Goal: Task Accomplishment & Management: Manage account settings

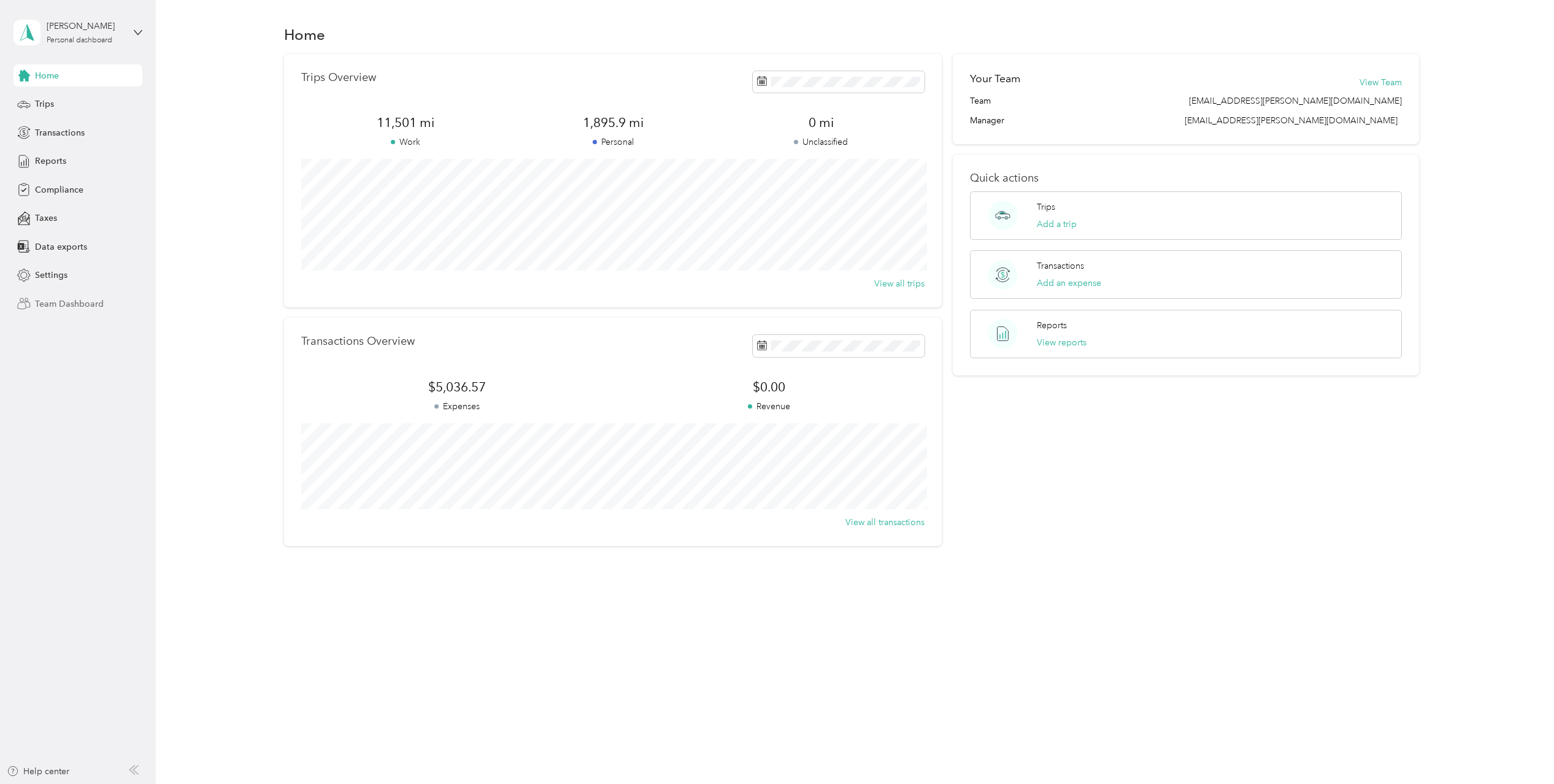
click at [72, 304] on span "Team Dashboard" at bounding box center [70, 304] width 69 height 13
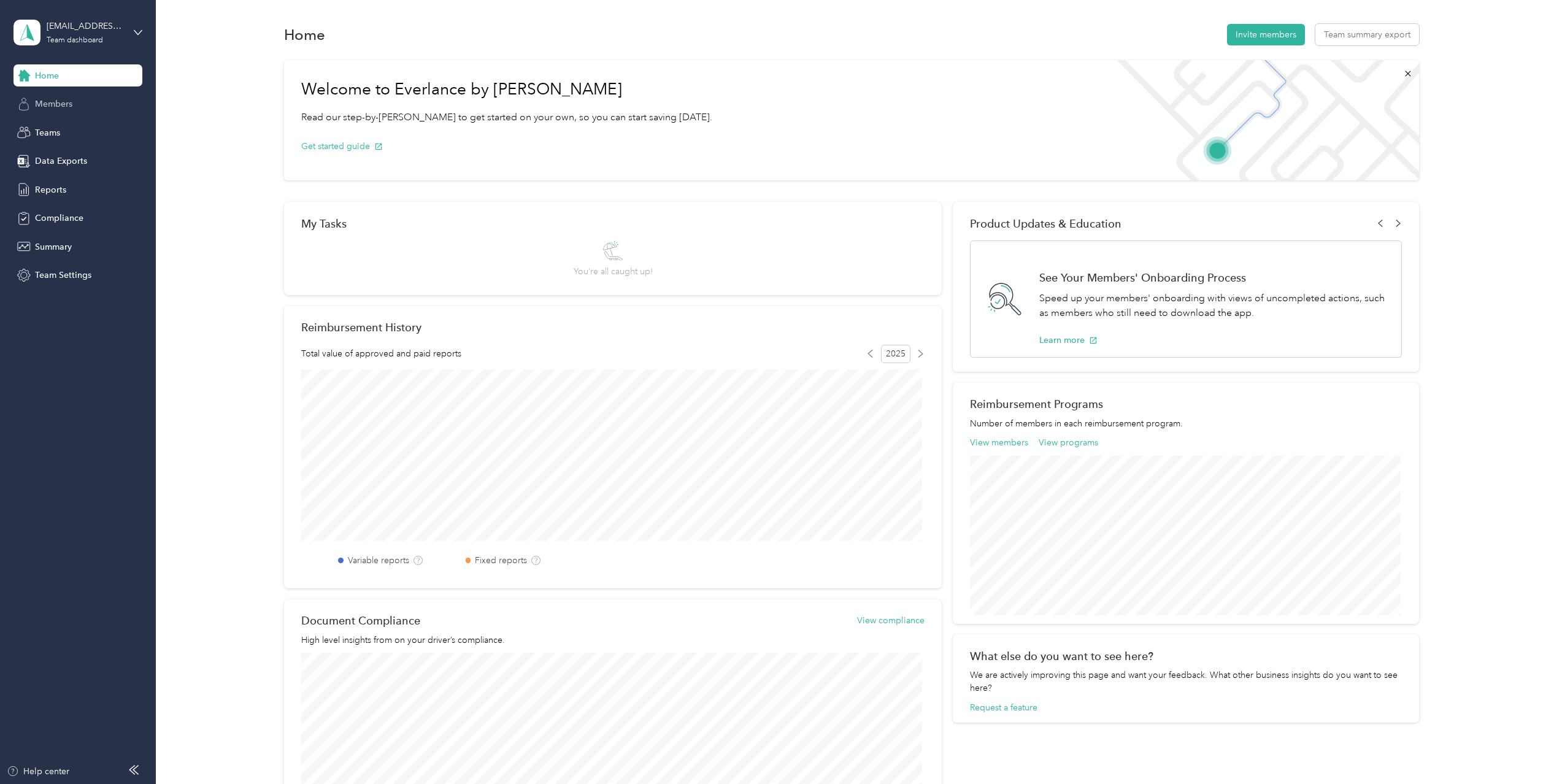
click at [47, 96] on div "Members" at bounding box center [78, 104] width 129 height 22
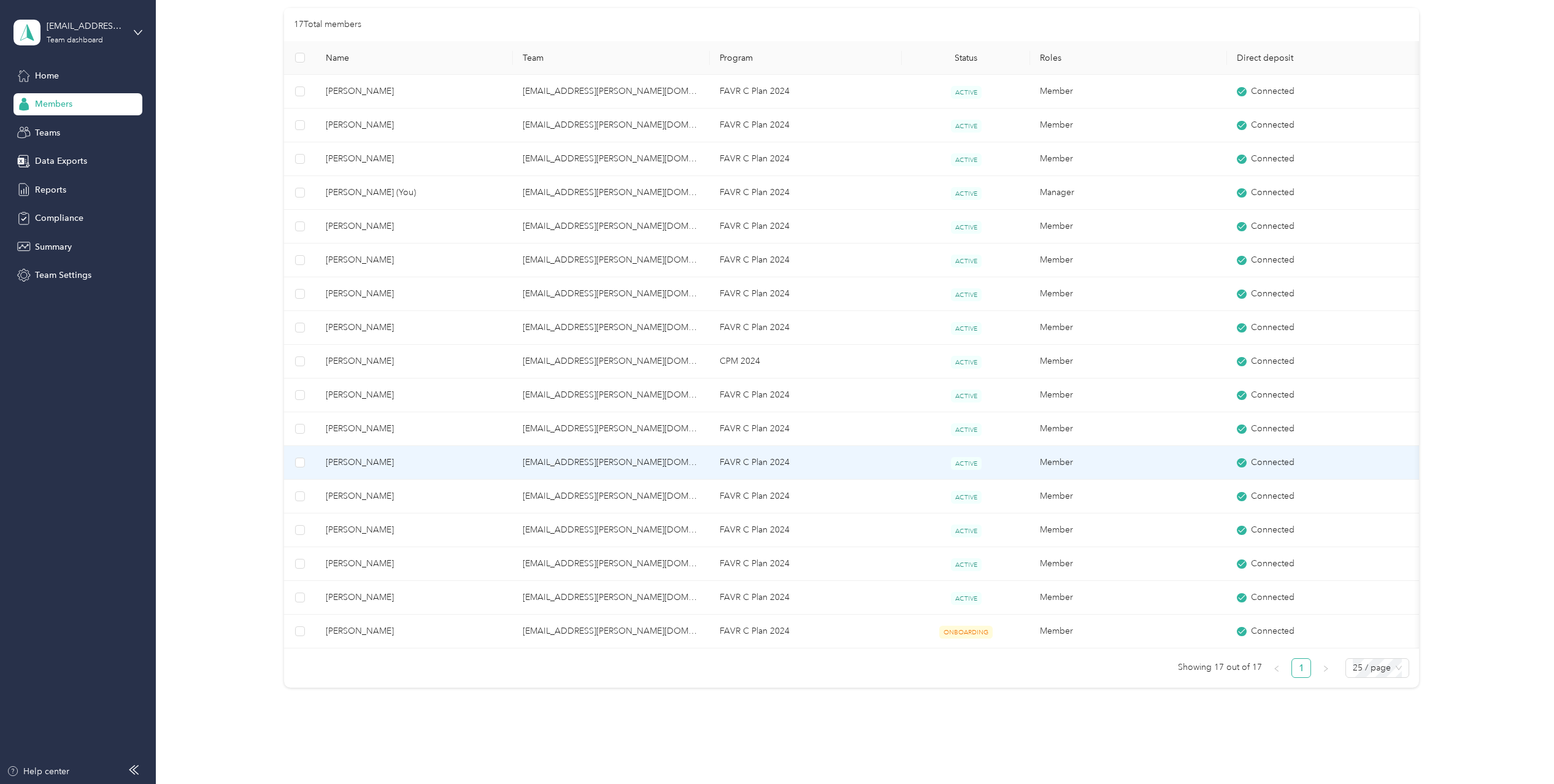
scroll to position [123, 0]
click at [677, 460] on td "[EMAIL_ADDRESS][PERSON_NAME][DOMAIN_NAME]" at bounding box center [611, 462] width 197 height 34
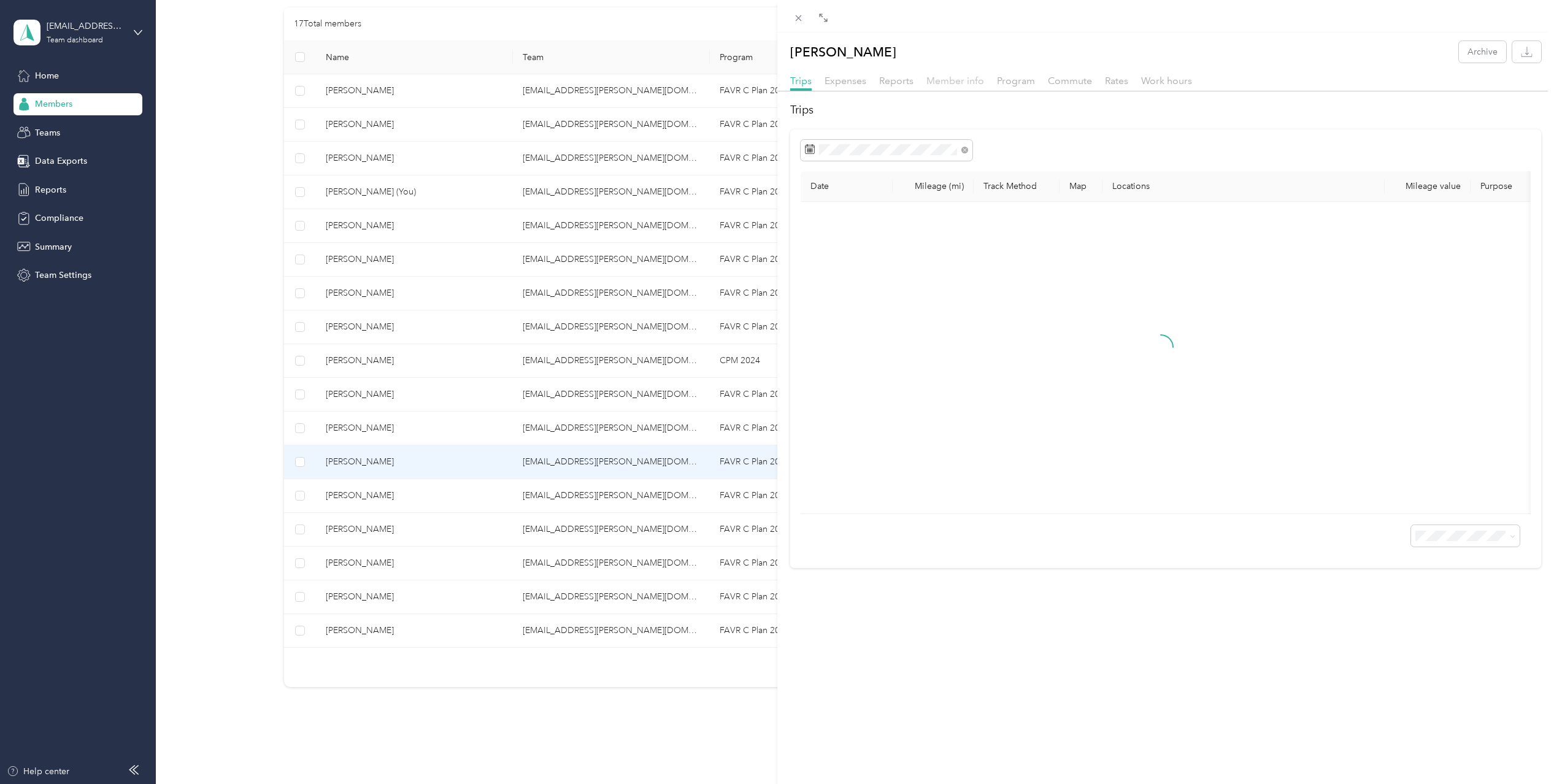
click at [951, 79] on span "Member info" at bounding box center [955, 80] width 58 height 12
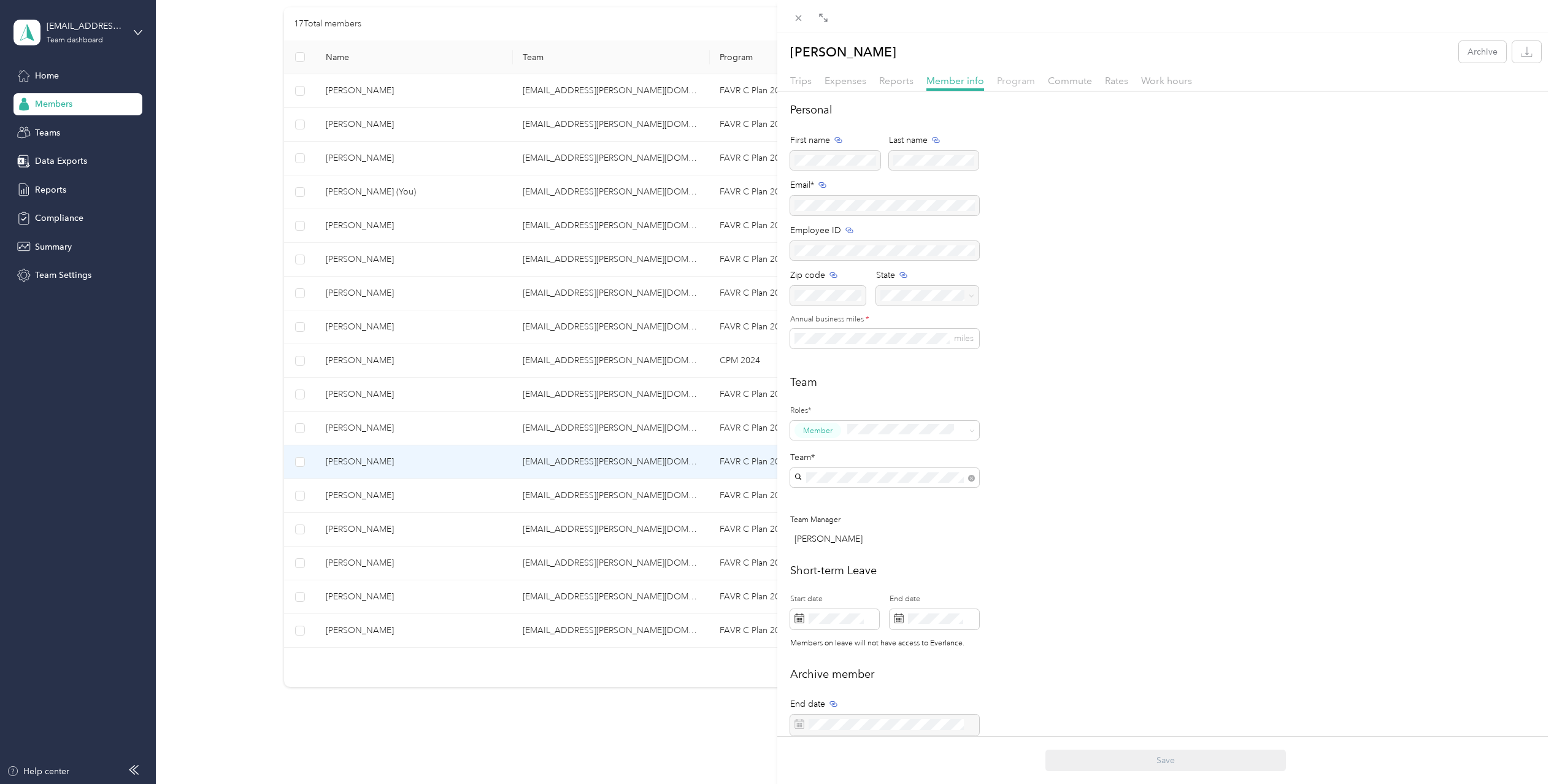
click at [1013, 76] on span "Program" at bounding box center [1016, 80] width 38 height 12
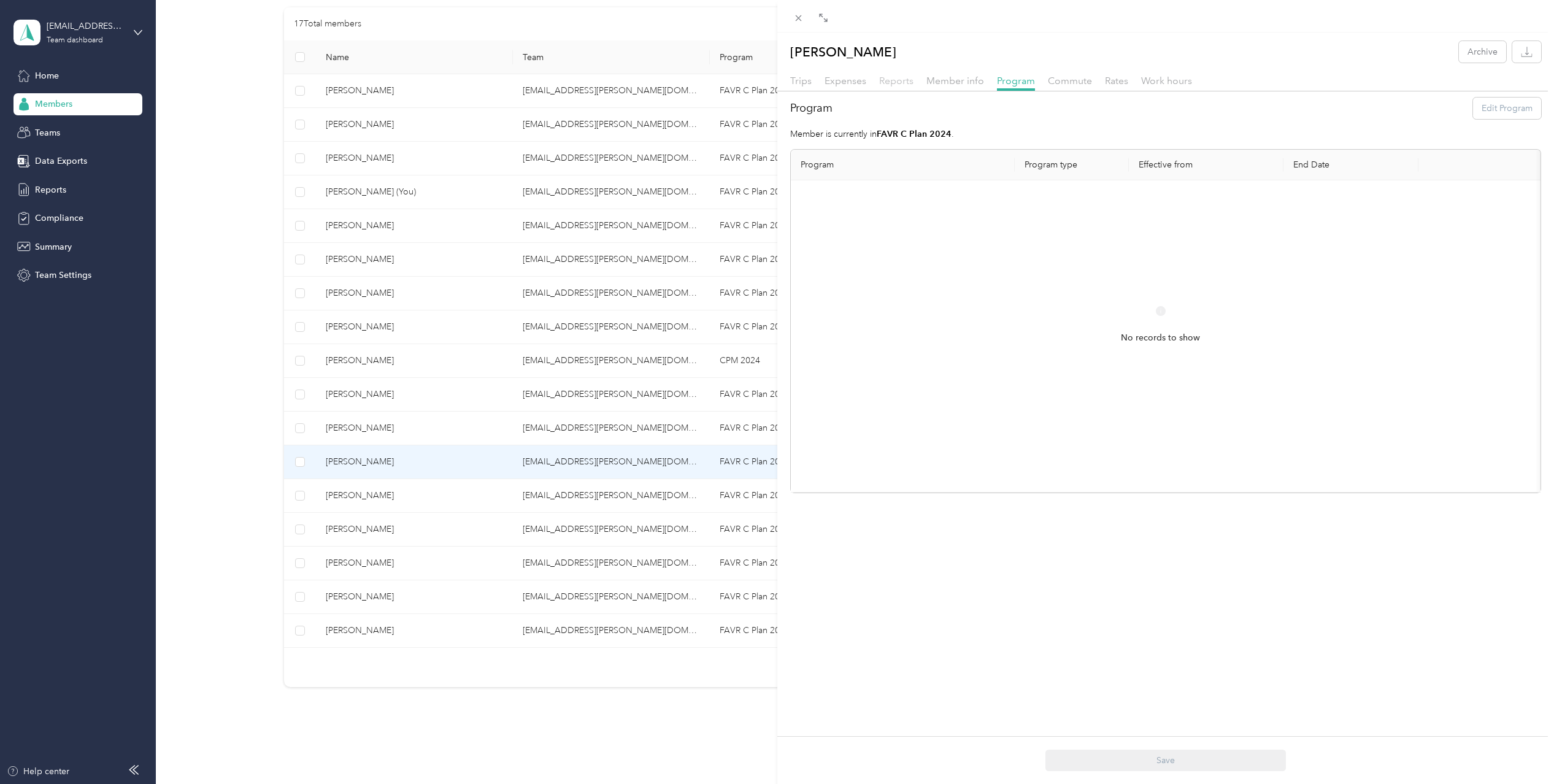
click at [890, 79] on span "Reports" at bounding box center [896, 80] width 35 height 12
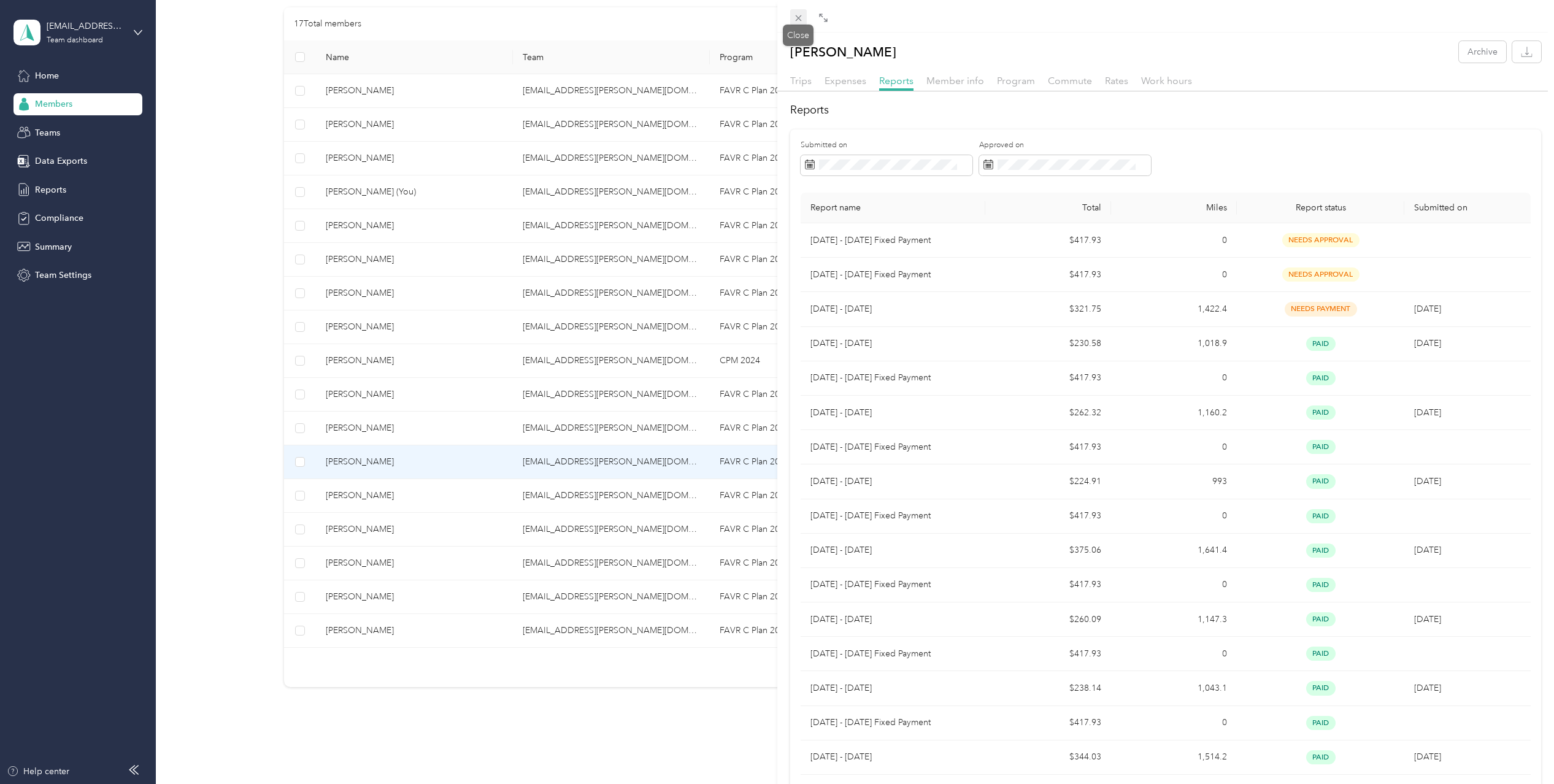
click at [797, 17] on icon at bounding box center [799, 18] width 6 height 6
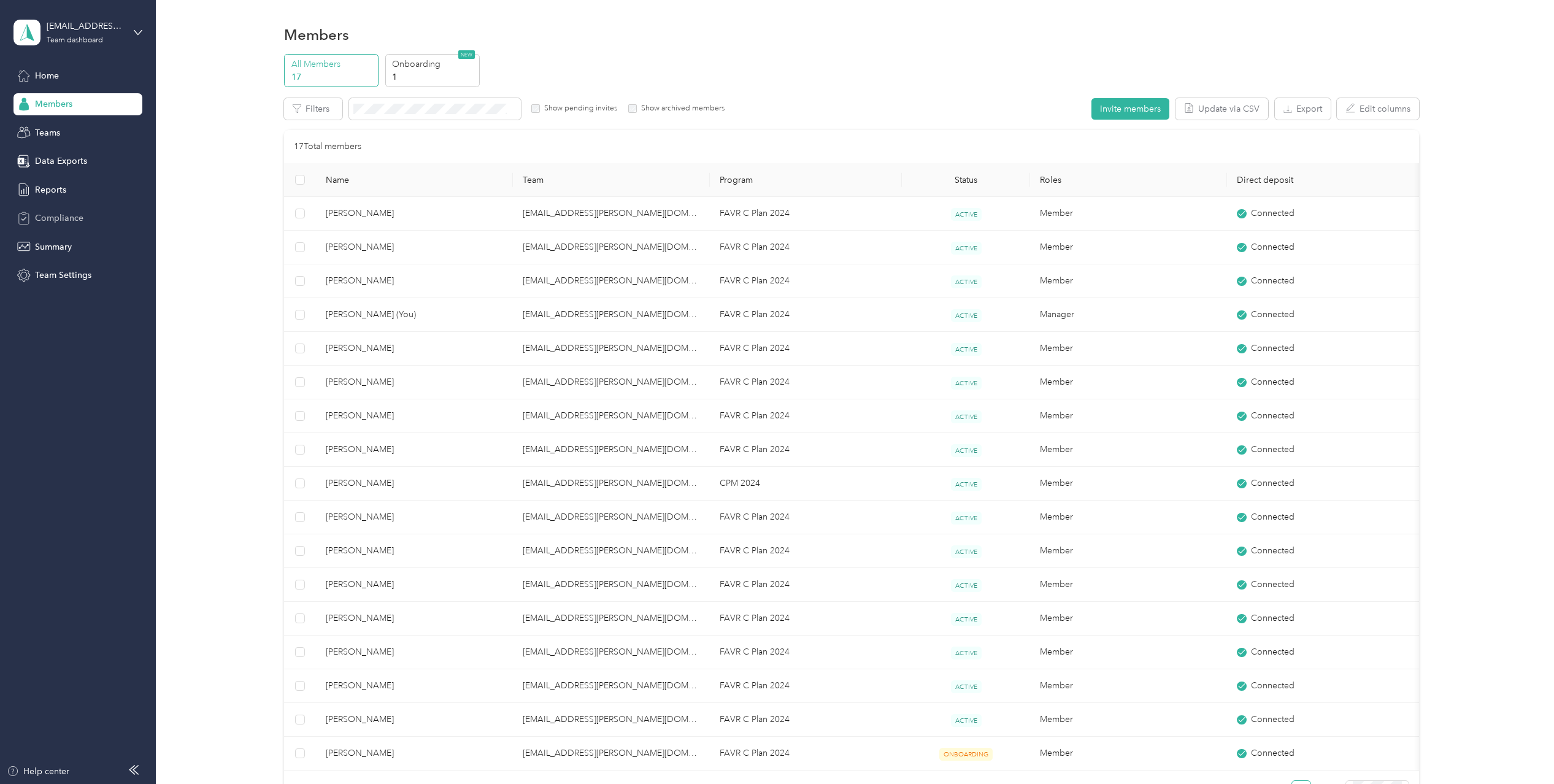
click at [74, 218] on span "Compliance" at bounding box center [59, 218] width 48 height 13
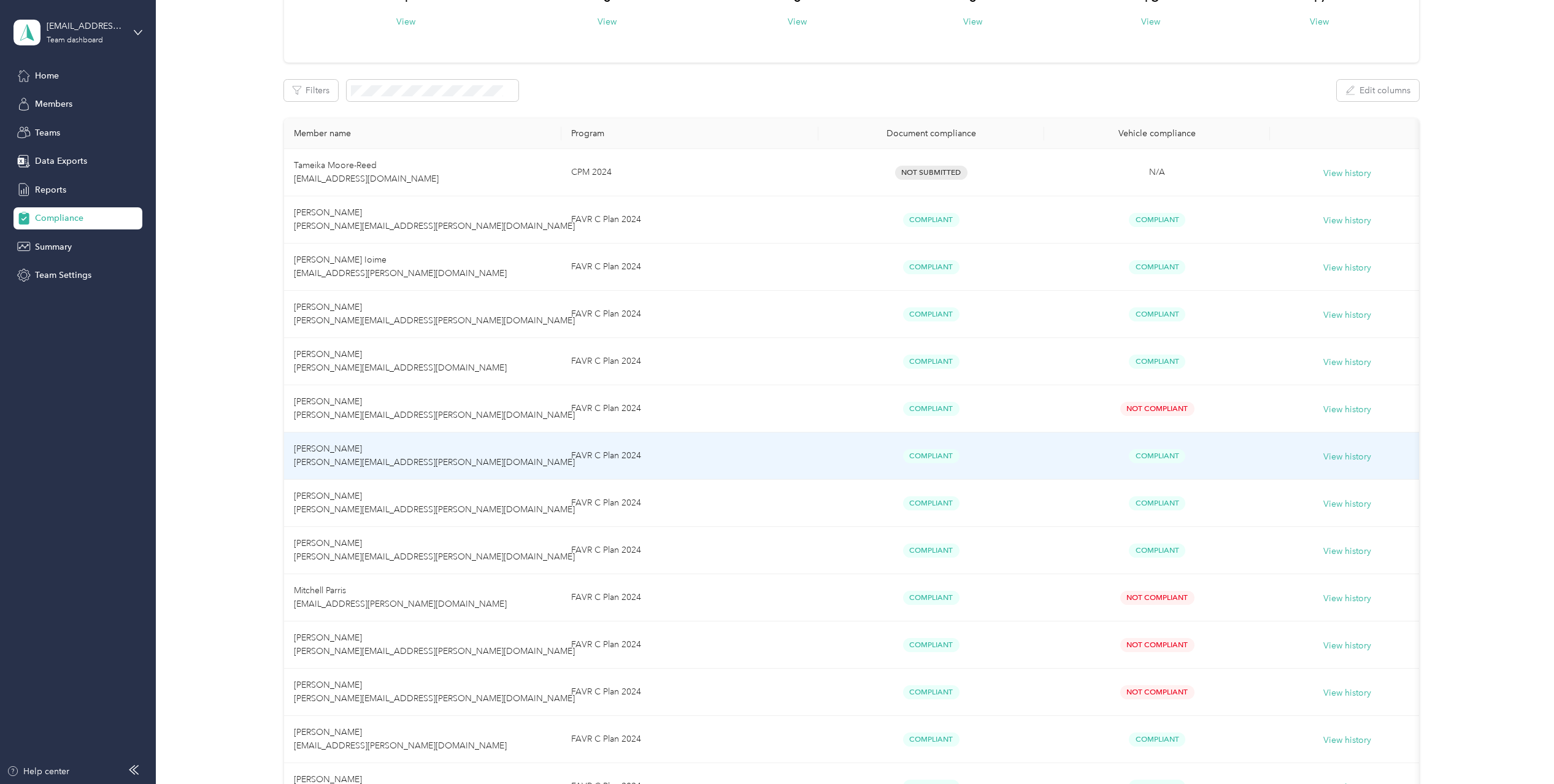
scroll to position [123, 0]
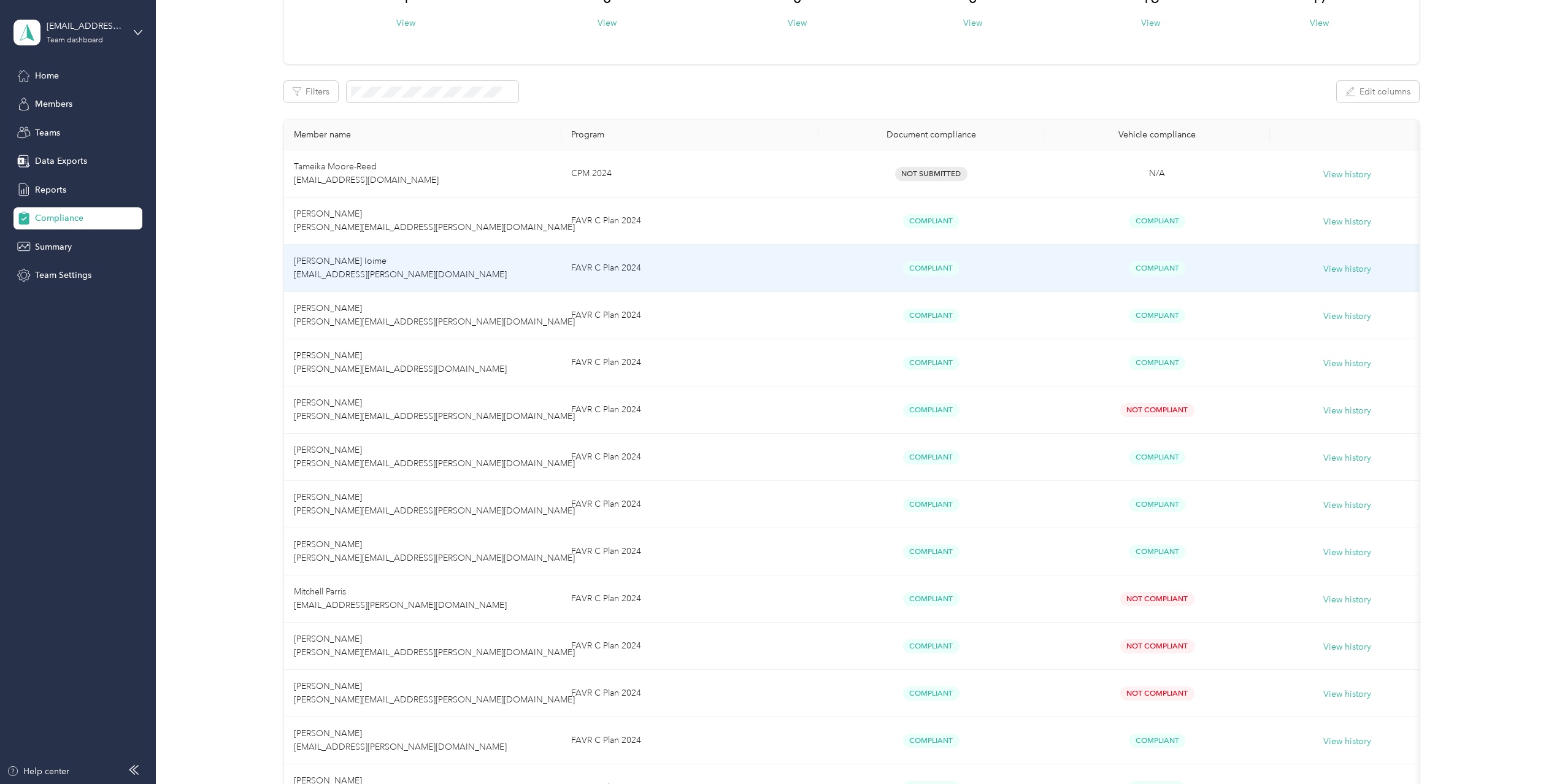
click at [708, 259] on td "FAVR C Plan 2024" at bounding box center [689, 268] width 256 height 47
click at [1143, 268] on span "Compliant" at bounding box center [1157, 268] width 56 height 14
click at [952, 248] on td "Compliant" at bounding box center [931, 268] width 226 height 47
click at [1348, 272] on button "View history" at bounding box center [1347, 269] width 48 height 14
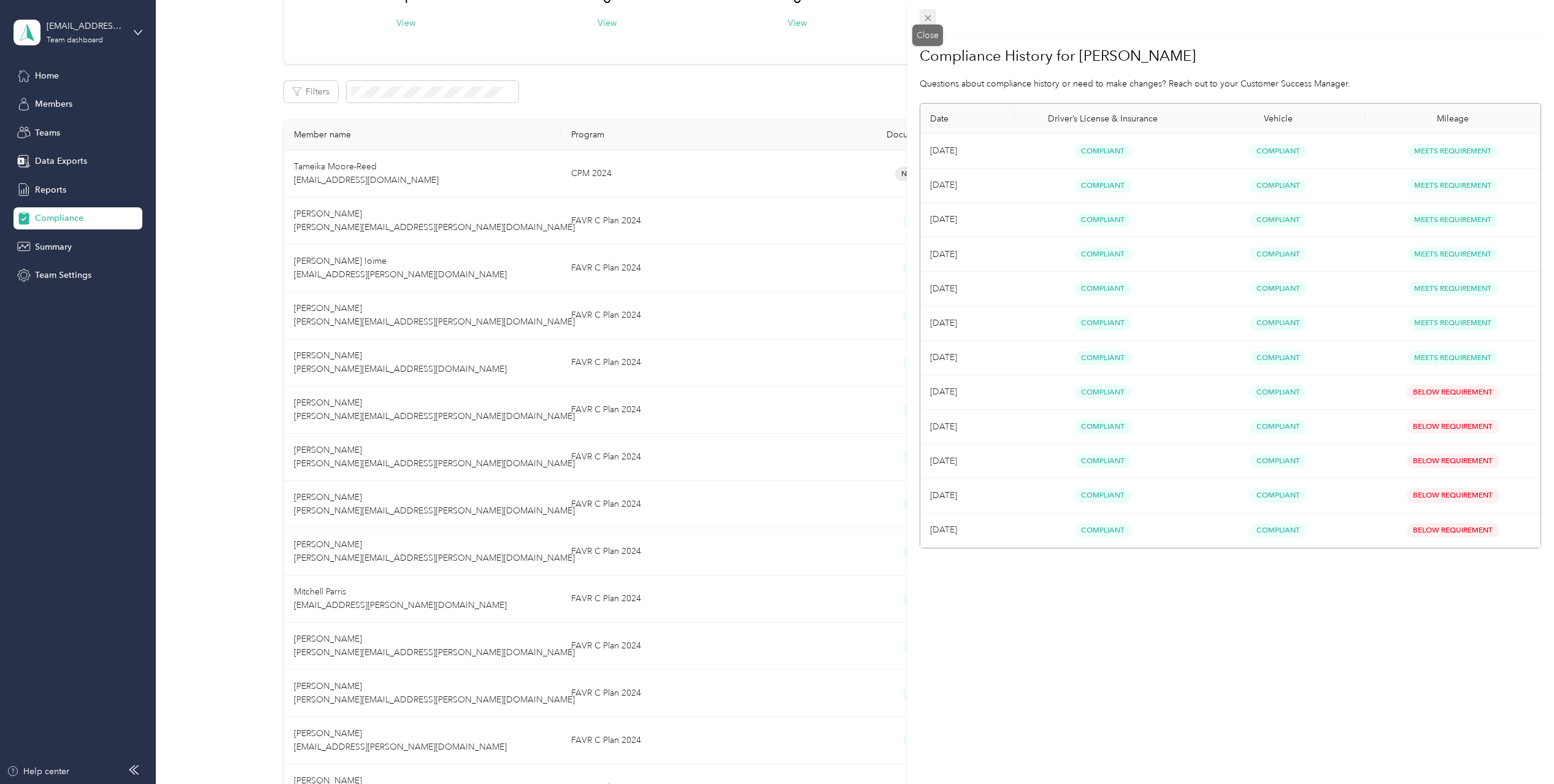
click at [922, 17] on span at bounding box center [928, 17] width 17 height 17
